Goal: Use online tool/utility

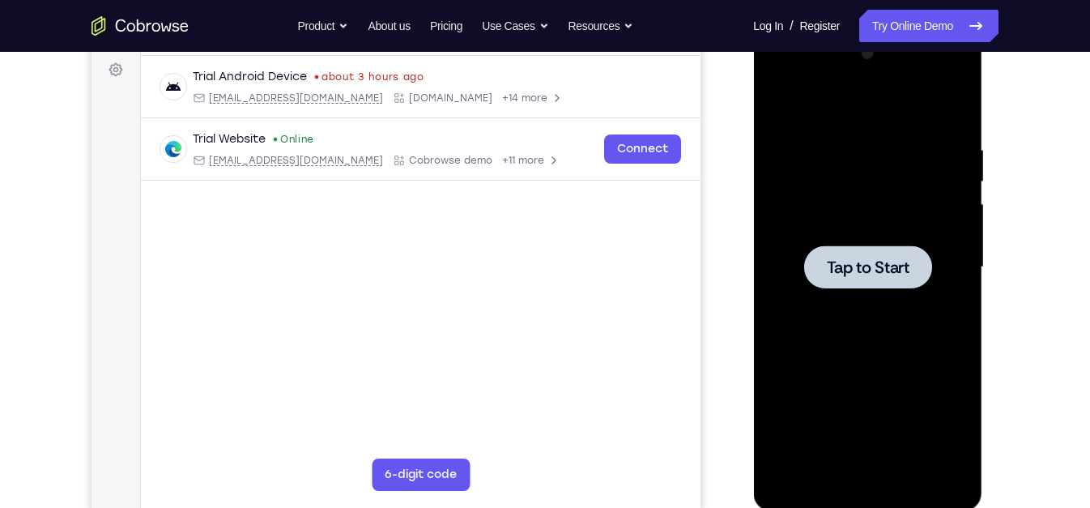
scroll to position [240, 0]
click at [826, 406] on div at bounding box center [867, 266] width 204 height 453
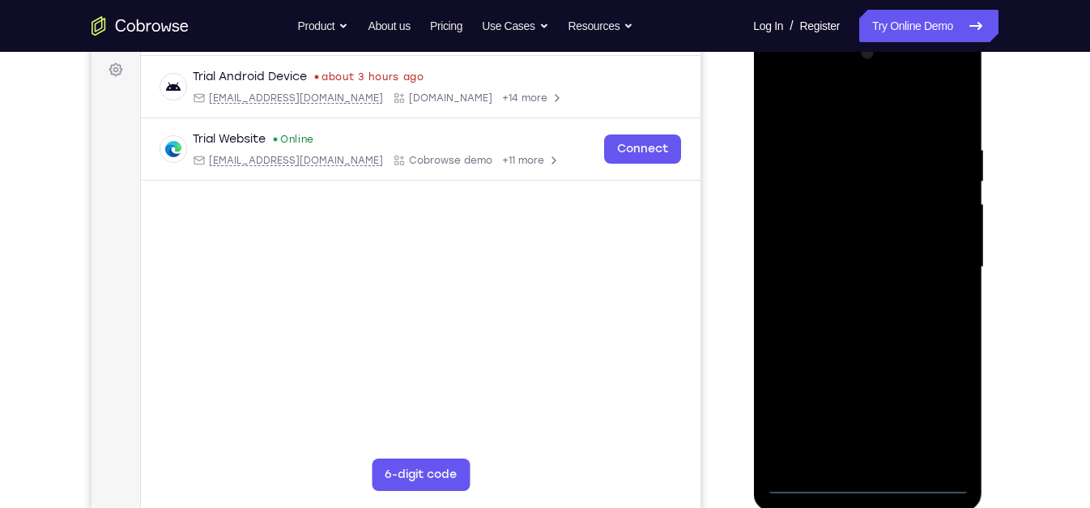
click at [804, 350] on div at bounding box center [867, 266] width 204 height 453
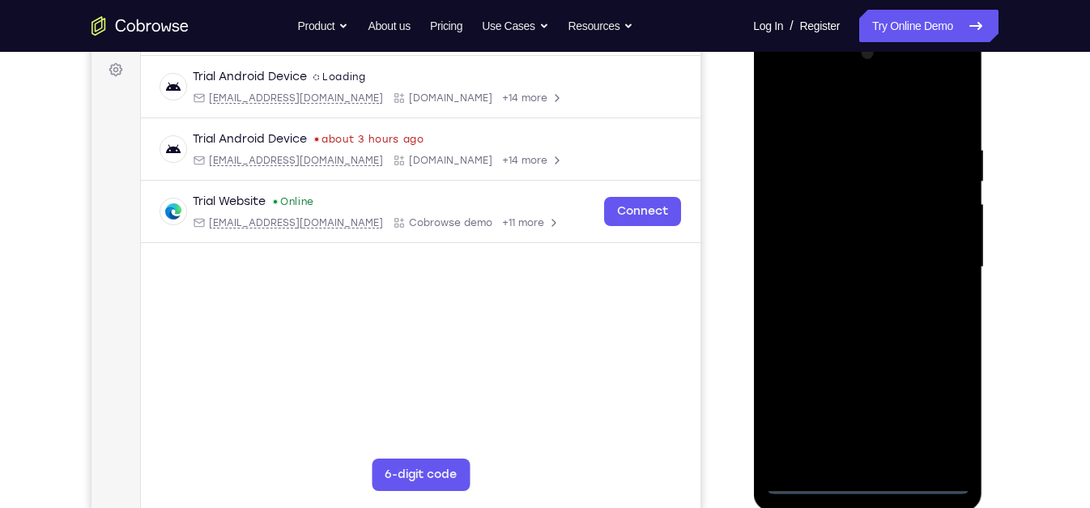
click at [878, 487] on div at bounding box center [867, 266] width 204 height 453
click at [931, 421] on div at bounding box center [867, 266] width 204 height 453
click at [871, 128] on div at bounding box center [867, 266] width 204 height 453
click at [873, 106] on div at bounding box center [867, 266] width 204 height 453
click at [943, 253] on div at bounding box center [867, 266] width 204 height 453
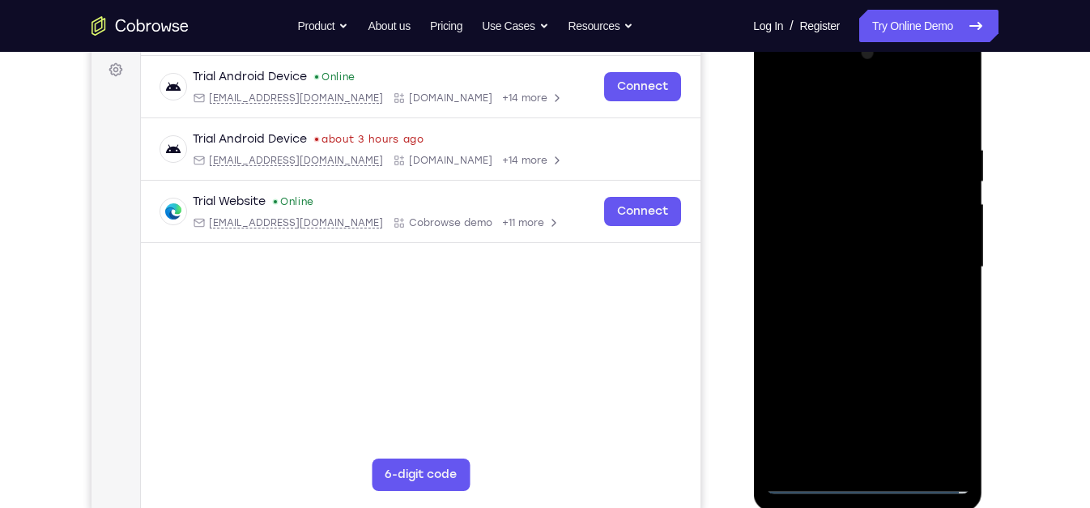
click at [847, 295] on div at bounding box center [867, 266] width 204 height 453
click at [851, 255] on div at bounding box center [867, 266] width 204 height 453
click at [863, 238] on div at bounding box center [867, 266] width 204 height 453
click at [870, 266] on div at bounding box center [867, 266] width 204 height 453
click at [862, 335] on div at bounding box center [867, 266] width 204 height 453
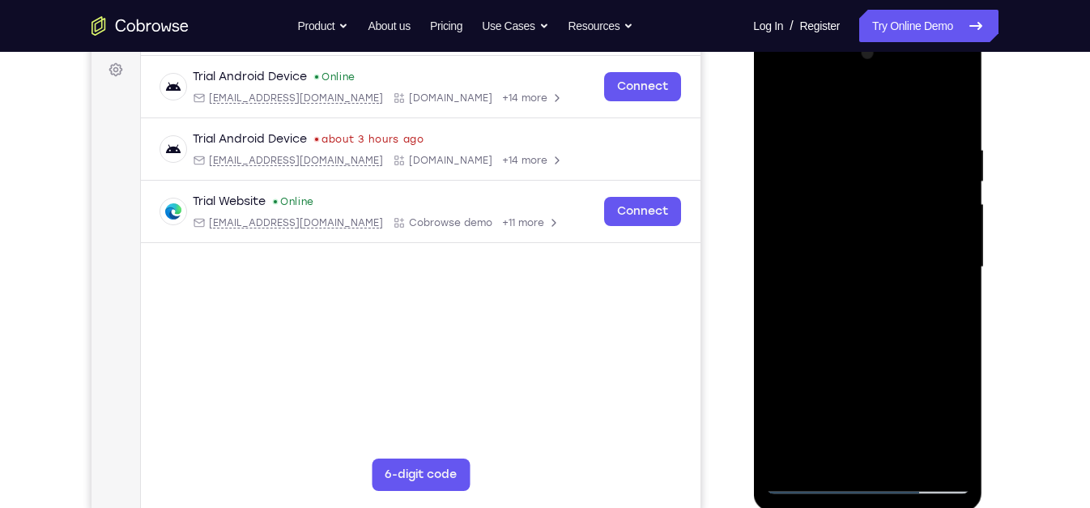
scroll to position [236, 0]
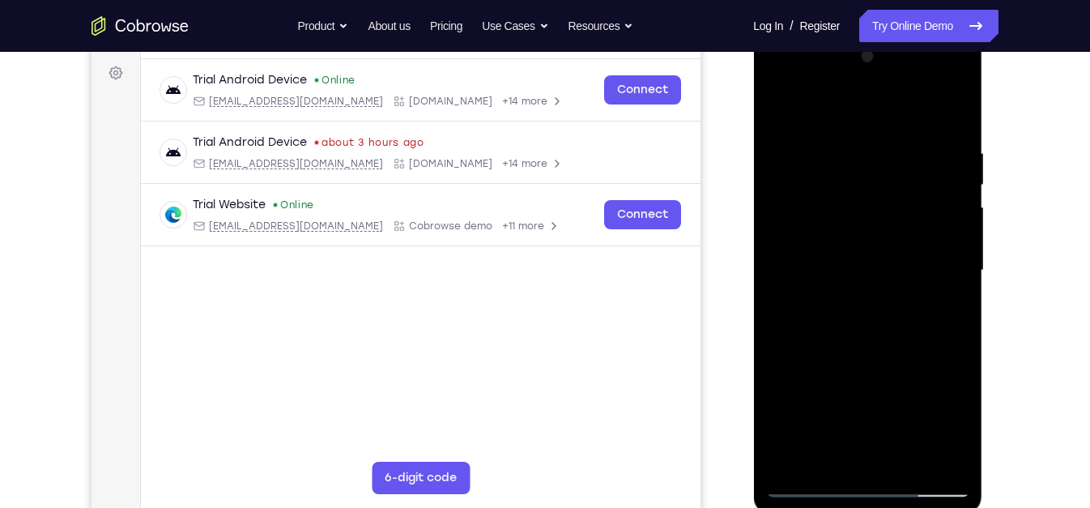
drag, startPoint x: 906, startPoint y: 333, endPoint x: 900, endPoint y: 290, distance: 43.3
click at [900, 290] on div at bounding box center [867, 270] width 204 height 453
click at [956, 338] on div at bounding box center [867, 270] width 204 height 453
click at [963, 307] on div at bounding box center [867, 270] width 204 height 453
click at [952, 302] on div at bounding box center [867, 270] width 204 height 453
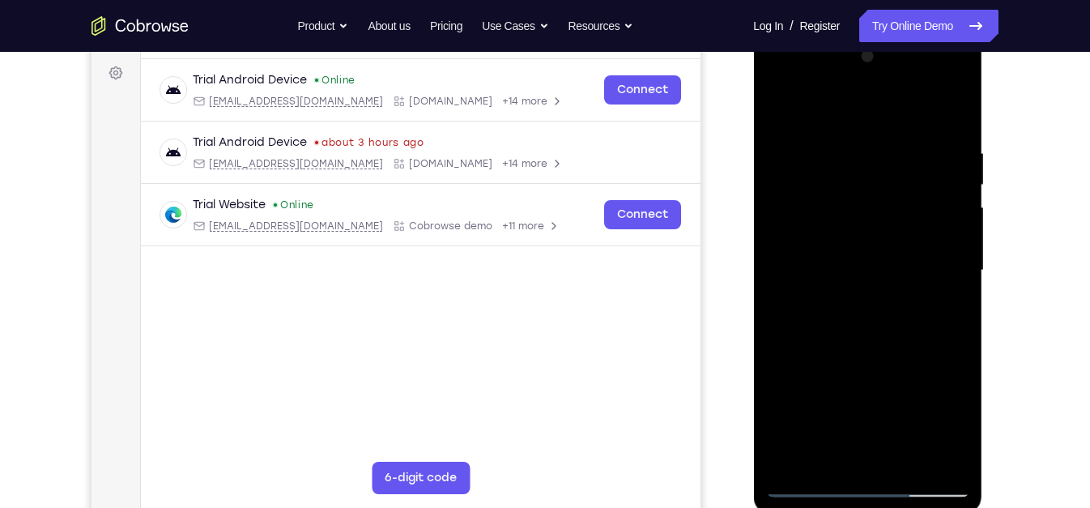
click at [952, 302] on div at bounding box center [867, 270] width 204 height 453
click at [959, 304] on div at bounding box center [867, 270] width 204 height 453
click at [960, 311] on div at bounding box center [867, 270] width 204 height 453
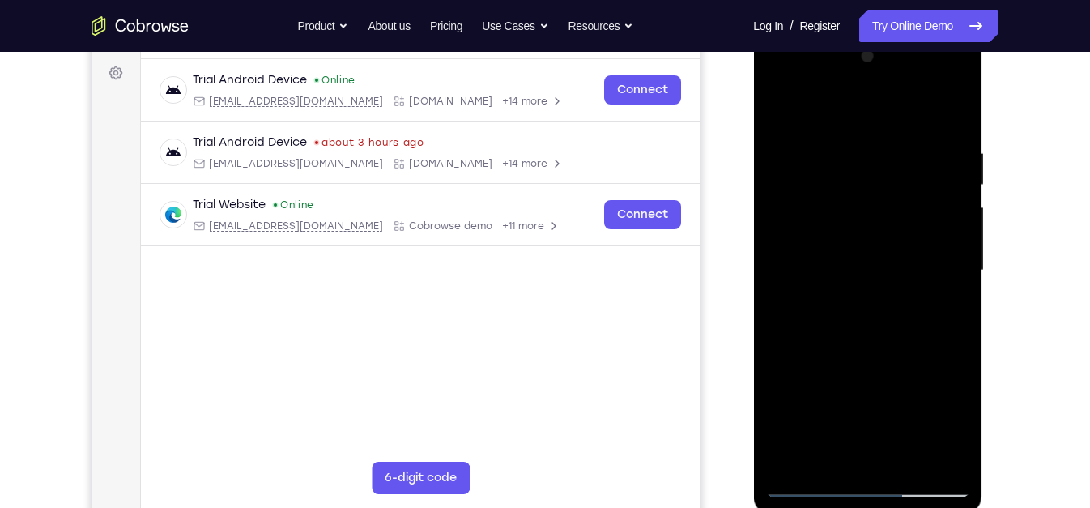
click at [927, 331] on div at bounding box center [867, 270] width 204 height 453
drag, startPoint x: 927, startPoint y: 331, endPoint x: 922, endPoint y: 453, distance: 122.4
click at [922, 453] on div at bounding box center [867, 270] width 204 height 453
click at [840, 156] on div at bounding box center [867, 270] width 204 height 453
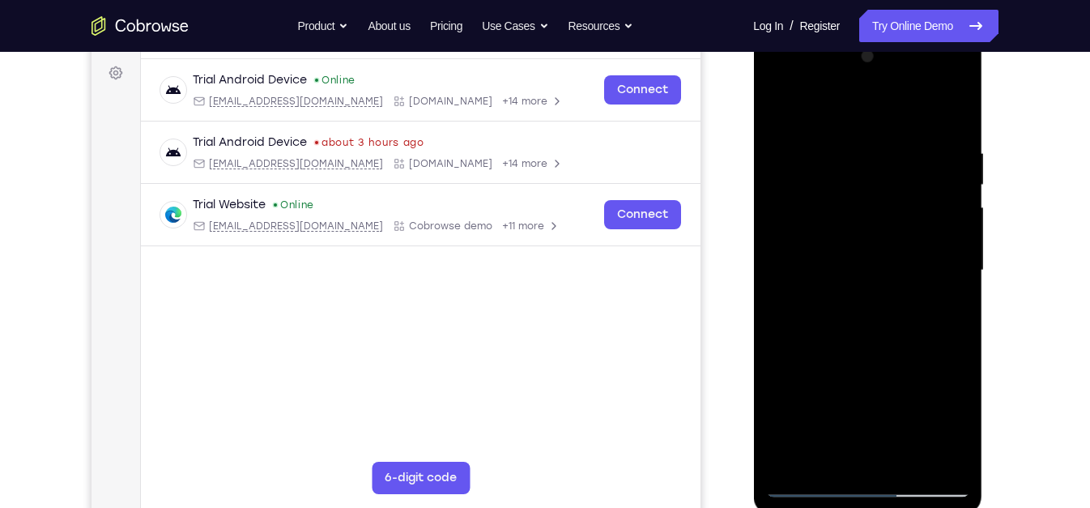
click at [964, 245] on div at bounding box center [867, 270] width 204 height 453
click at [955, 203] on div at bounding box center [867, 270] width 204 height 453
click at [951, 113] on div at bounding box center [867, 270] width 204 height 453
